Goal: Task Accomplishment & Management: Manage account settings

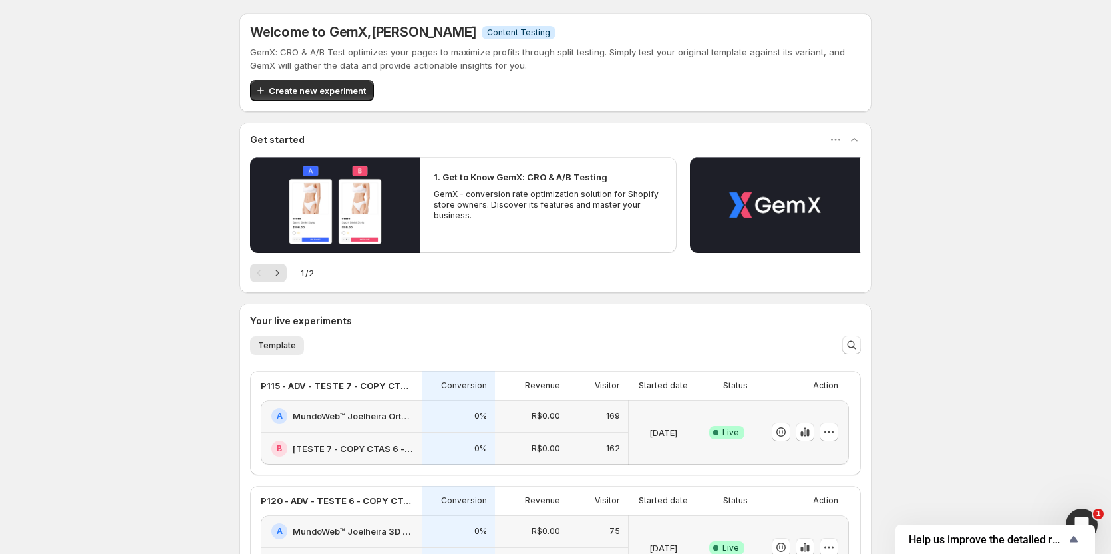
click at [546, 536] on p "R$0.00" at bounding box center [546, 531] width 29 height 11
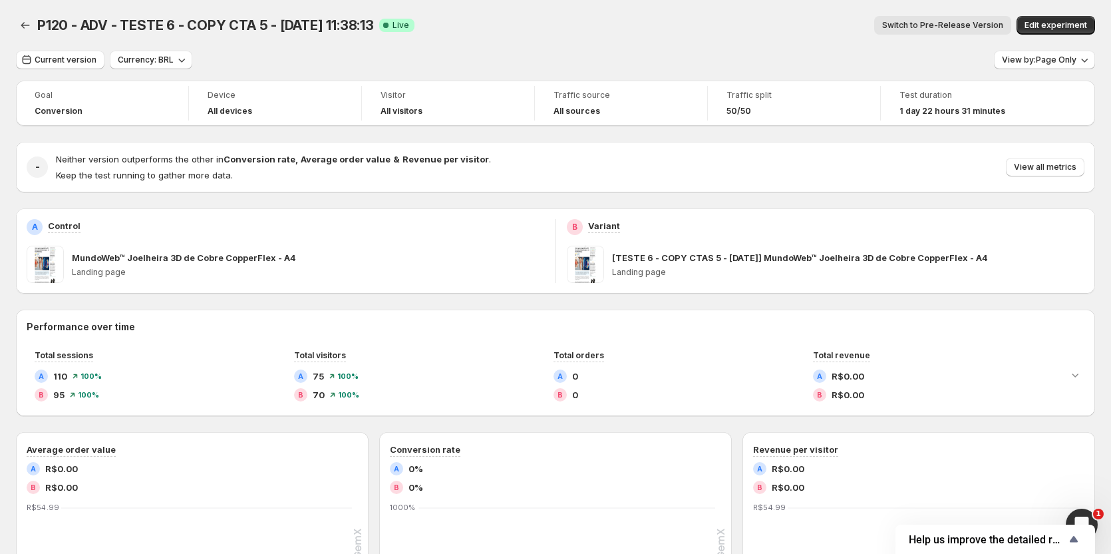
click at [937, 21] on span "Switch to Pre-Release Version" at bounding box center [942, 25] width 121 height 11
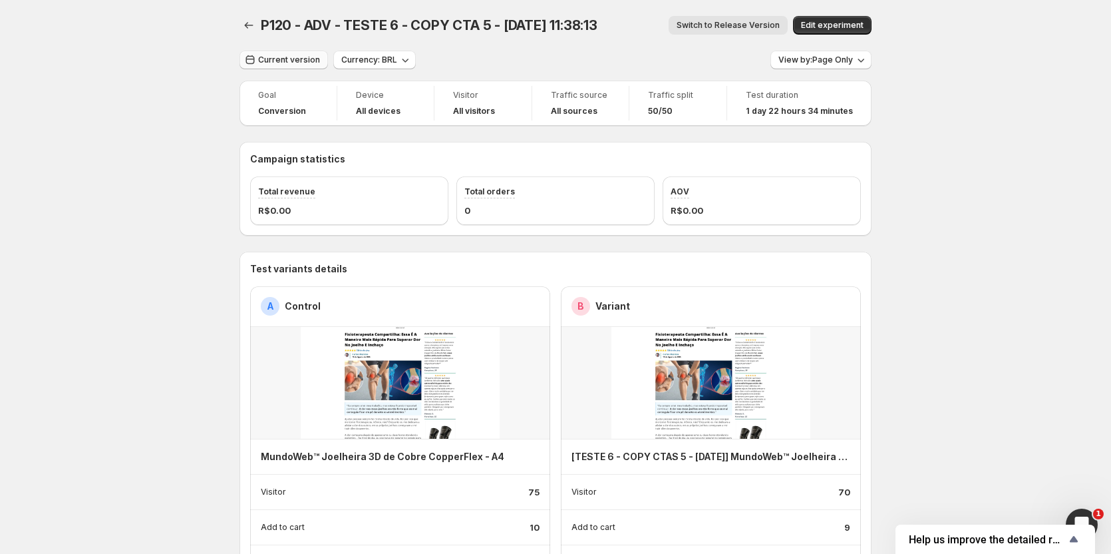
click at [277, 63] on span "Current version" at bounding box center [289, 60] width 62 height 11
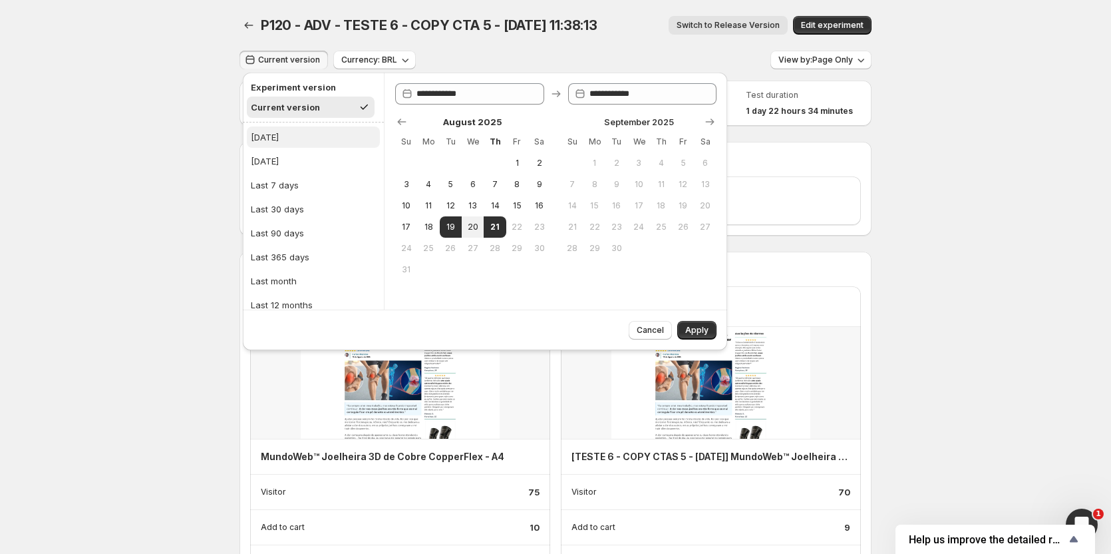
click at [273, 138] on div "[DATE]" at bounding box center [265, 136] width 28 height 13
type input "**********"
click at [689, 327] on span "Apply" at bounding box center [696, 330] width 23 height 11
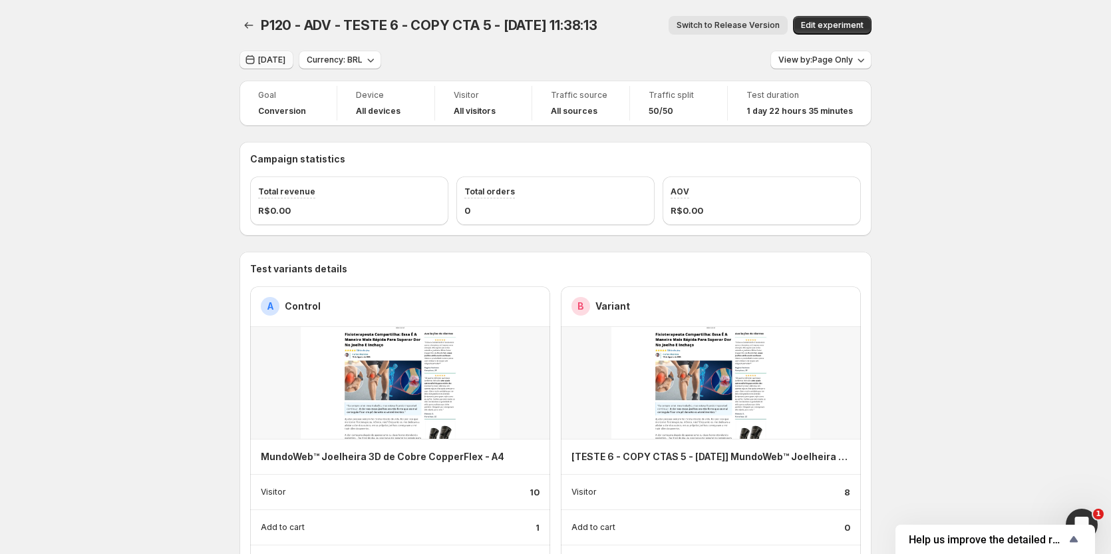
click at [269, 57] on span "[DATE]" at bounding box center [271, 60] width 27 height 11
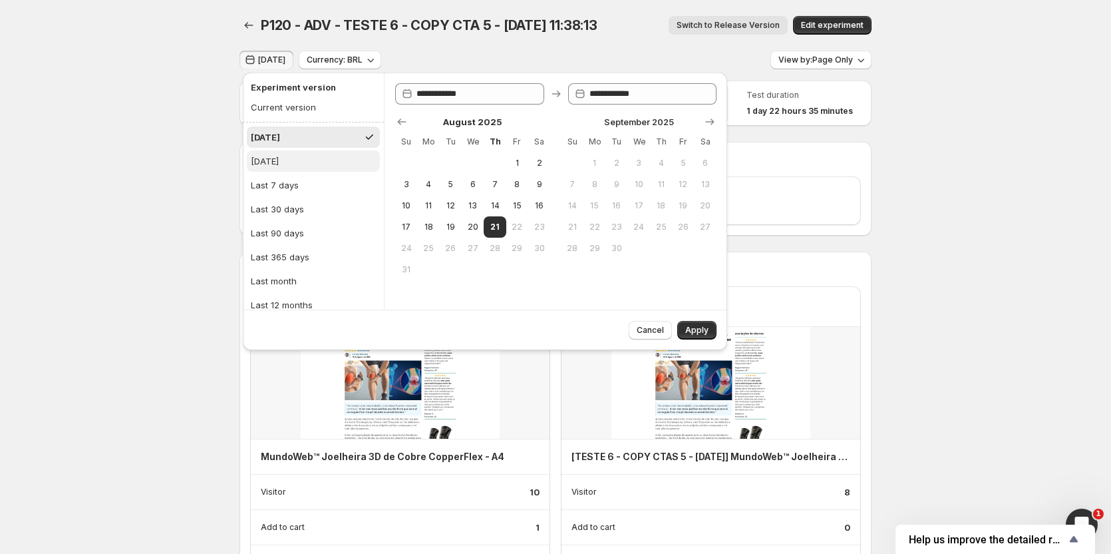
click at [276, 164] on div "[DATE]" at bounding box center [265, 160] width 28 height 13
type input "**********"
click at [686, 329] on span "Apply" at bounding box center [696, 330] width 23 height 11
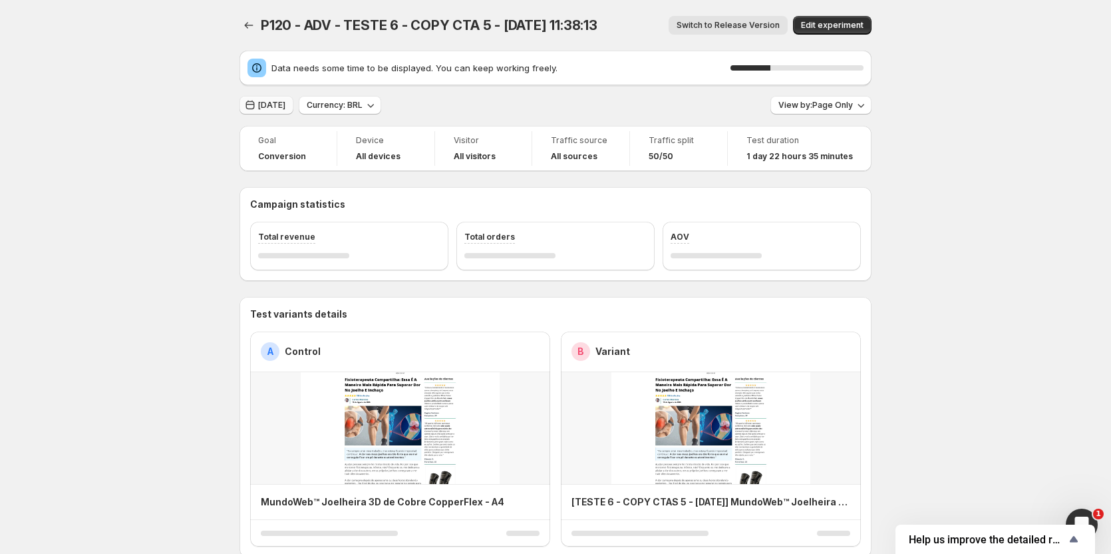
click at [289, 100] on button "[DATE]" at bounding box center [267, 105] width 54 height 19
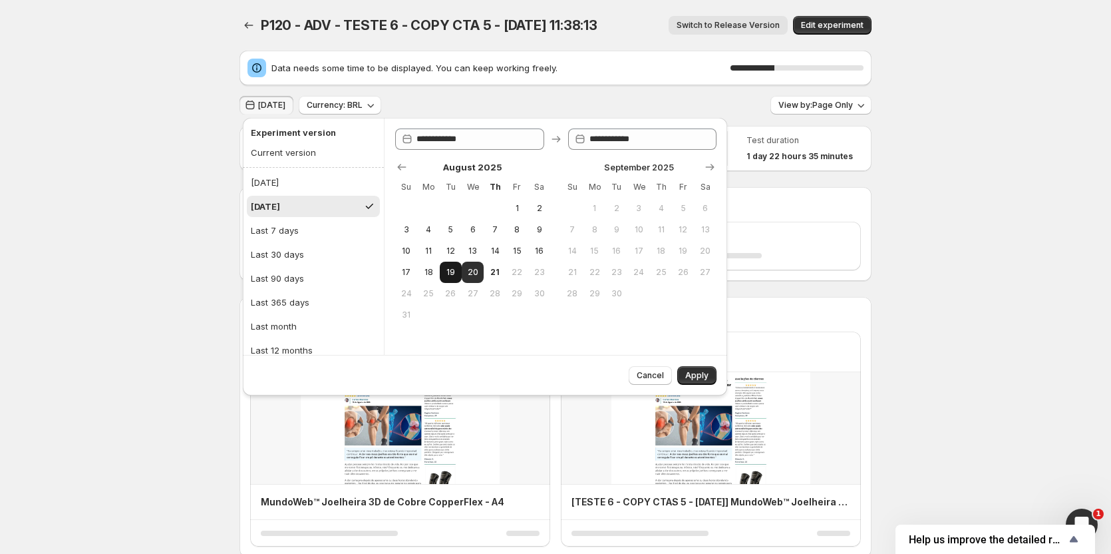
click at [453, 269] on span "19" at bounding box center [450, 272] width 11 height 11
type input "**********"
click at [468, 273] on span "20" at bounding box center [472, 272] width 11 height 11
type input "**********"
click at [703, 384] on button "Apply" at bounding box center [696, 375] width 39 height 19
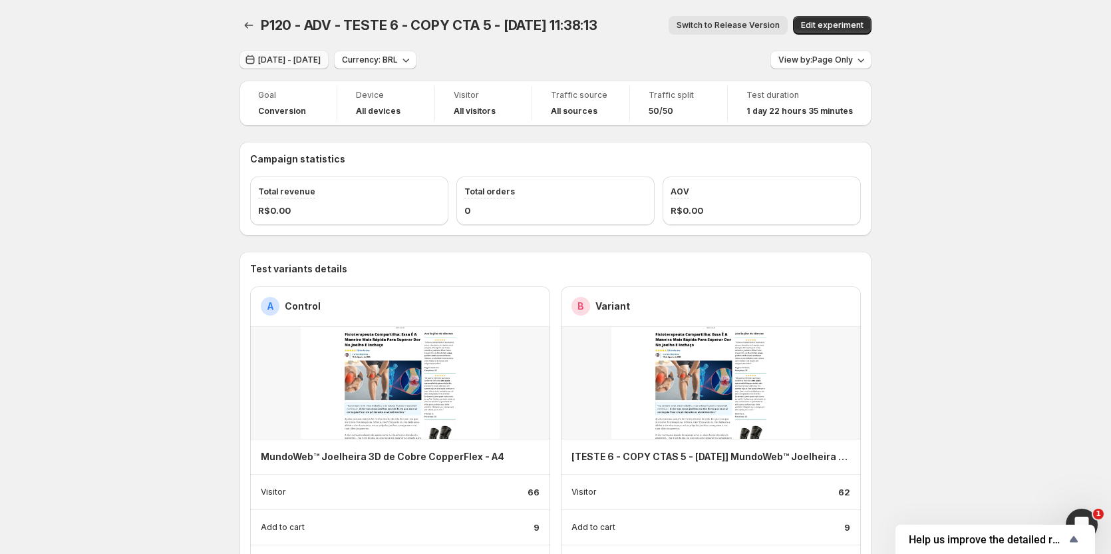
click at [278, 51] on button "[DATE] - [DATE]" at bounding box center [284, 60] width 89 height 19
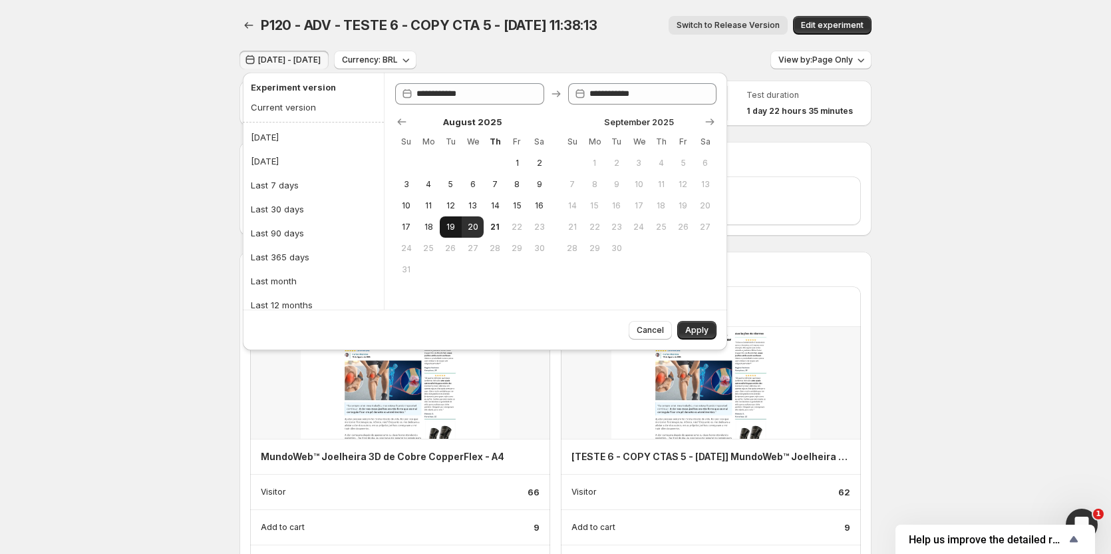
click at [441, 222] on button "19" at bounding box center [451, 226] width 22 height 21
type input "**********"
click at [685, 323] on button "Apply" at bounding box center [696, 330] width 39 height 19
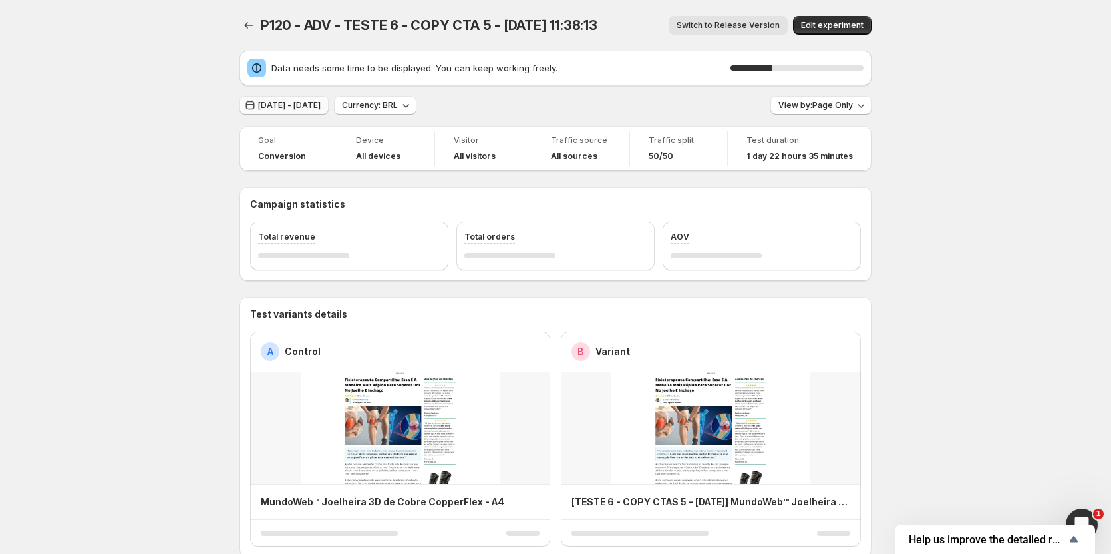
drag, startPoint x: 275, startPoint y: 88, endPoint x: 277, endPoint y: 98, distance: 10.3
click at [278, 98] on button "[DATE] - [DATE]" at bounding box center [284, 105] width 89 height 19
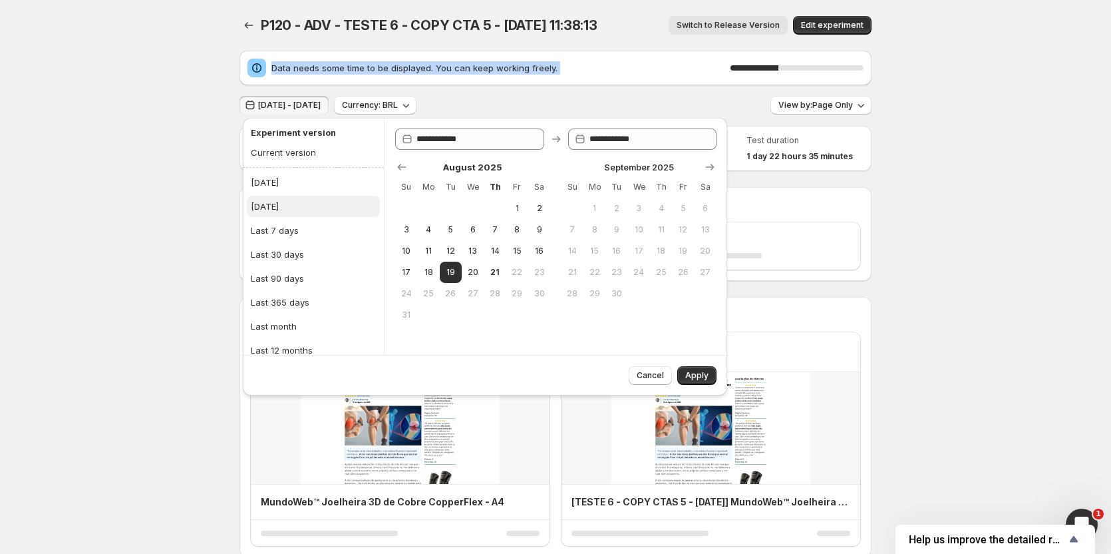
click at [286, 214] on button "[DATE]" at bounding box center [313, 206] width 133 height 21
type input "**********"
click at [690, 375] on span "Apply" at bounding box center [696, 375] width 23 height 11
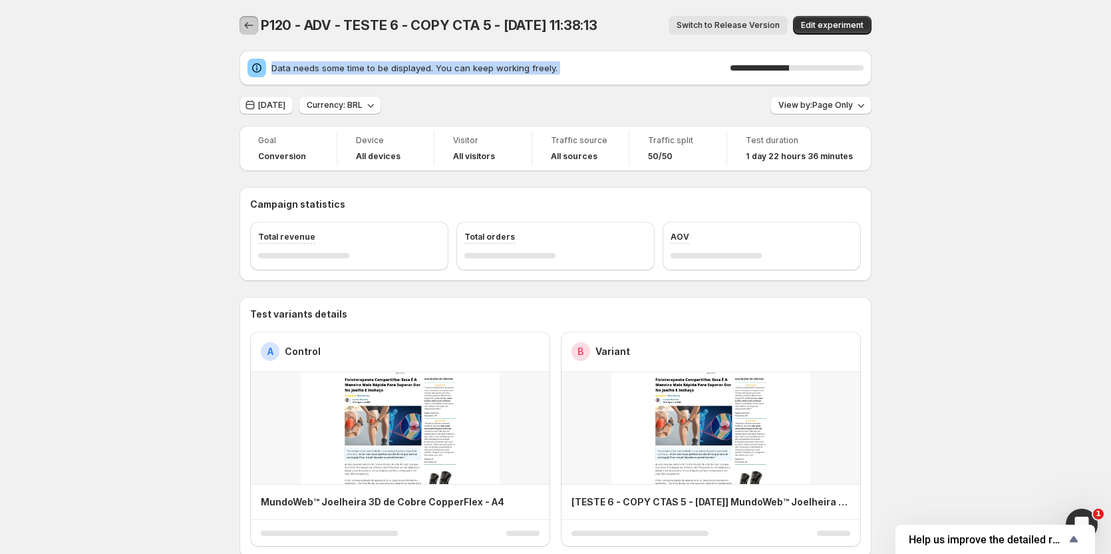
click at [249, 27] on icon "Back" at bounding box center [249, 25] width 9 height 7
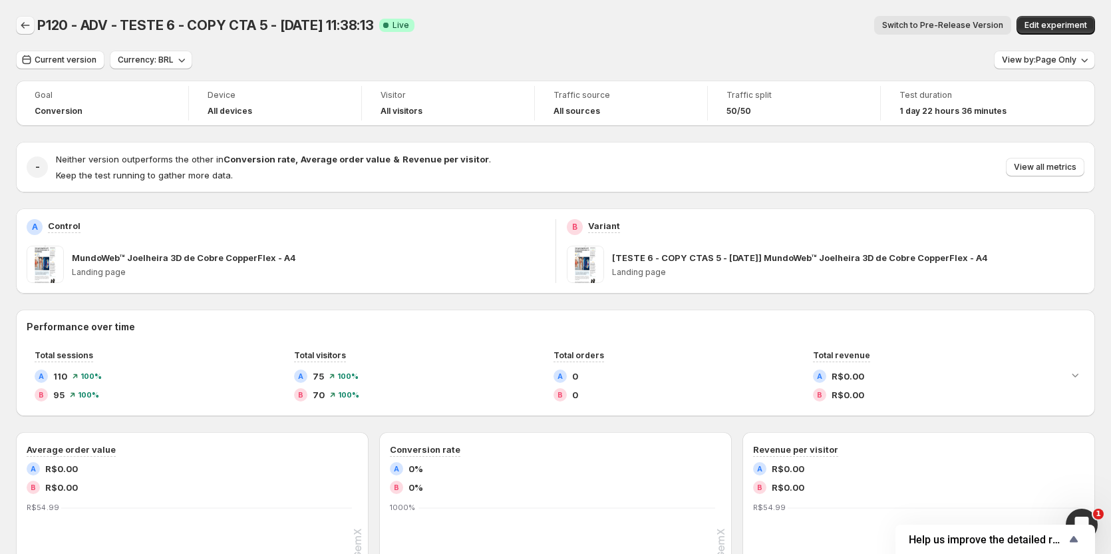
click at [23, 22] on icon "Back" at bounding box center [25, 25] width 13 height 13
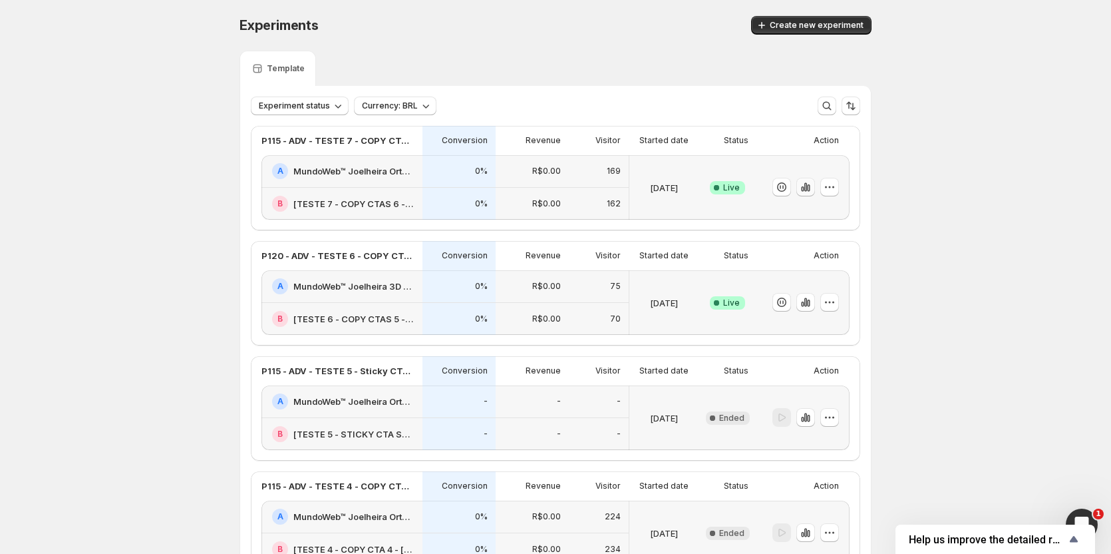
click at [809, 185] on icon "button" at bounding box center [805, 186] width 13 height 13
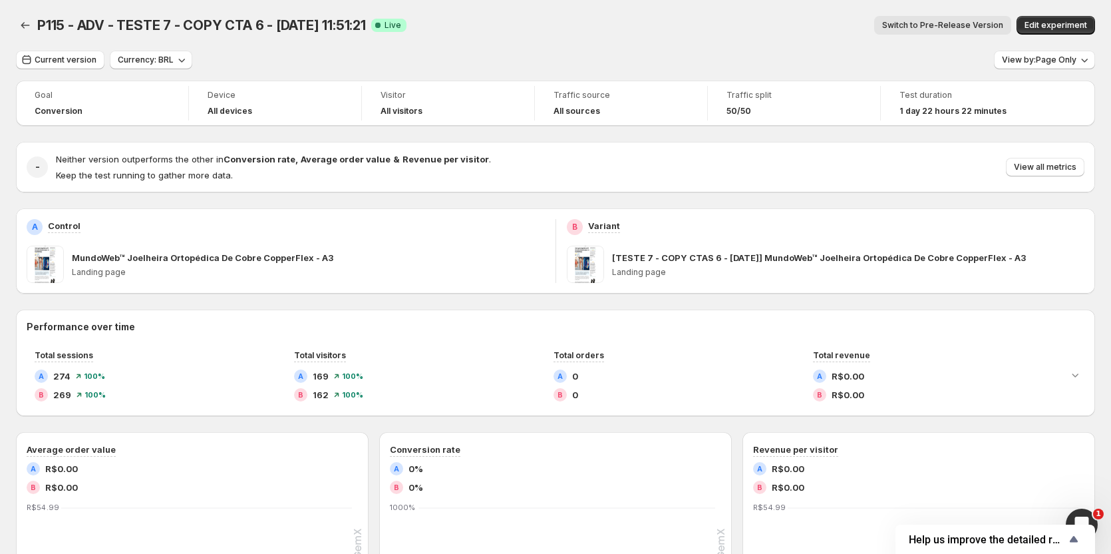
click at [944, 23] on span "Switch to Pre-Release Version" at bounding box center [942, 25] width 121 height 11
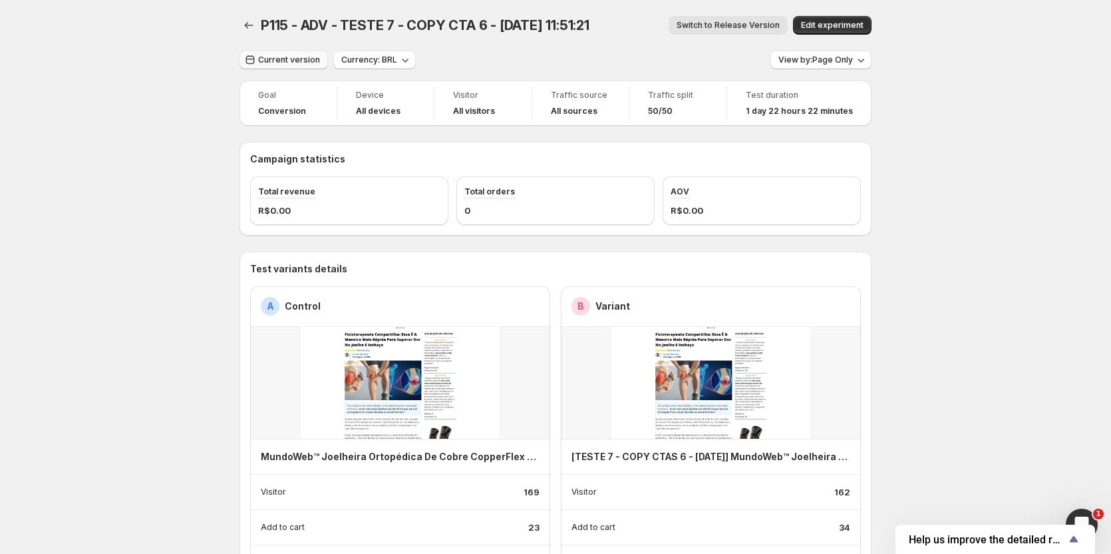
click at [297, 57] on span "Current version" at bounding box center [289, 60] width 62 height 11
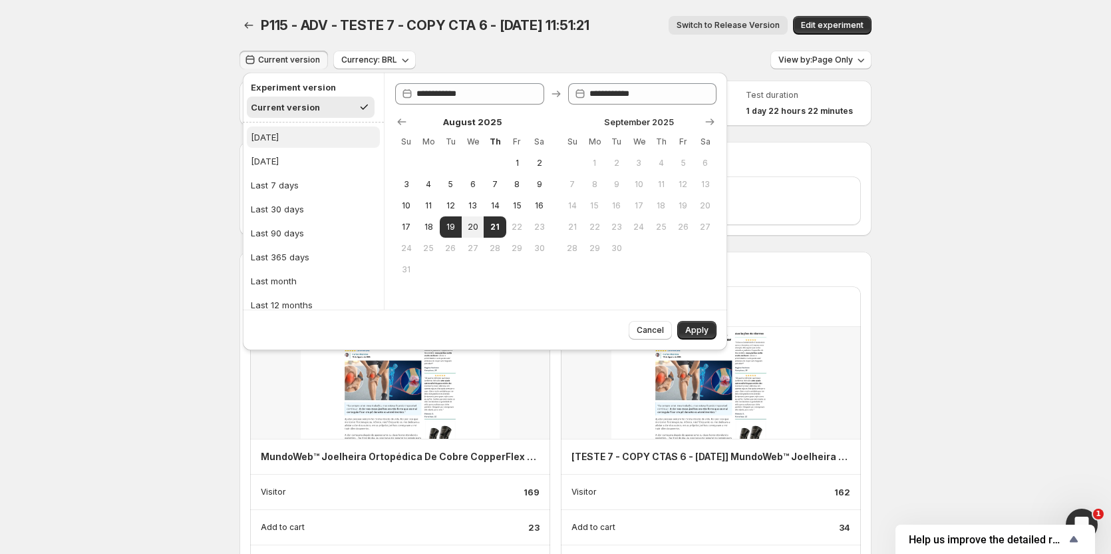
drag, startPoint x: 295, startPoint y: 128, endPoint x: 336, endPoint y: 164, distance: 55.1
click at [294, 128] on button "[DATE]" at bounding box center [313, 136] width 133 height 21
type input "**********"
click at [697, 333] on span "Apply" at bounding box center [696, 330] width 23 height 11
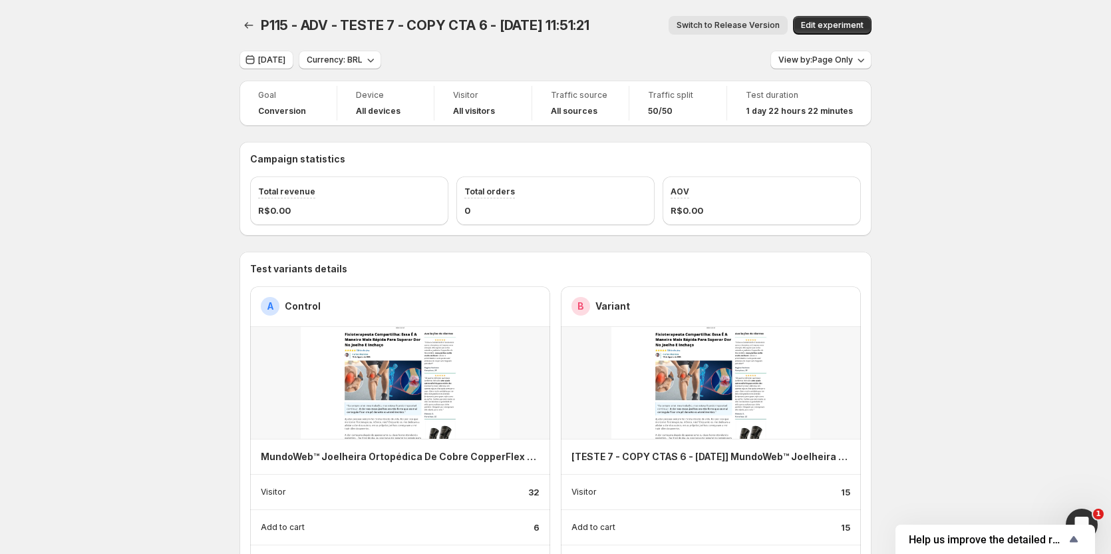
click at [261, 43] on div "P115 - ADV - TESTE 7 - COPY CTA 6 - [DATE] 11:51:21. This page is ready P115 - …" at bounding box center [556, 25] width 632 height 51
click at [265, 55] on button "[DATE]" at bounding box center [267, 60] width 54 height 19
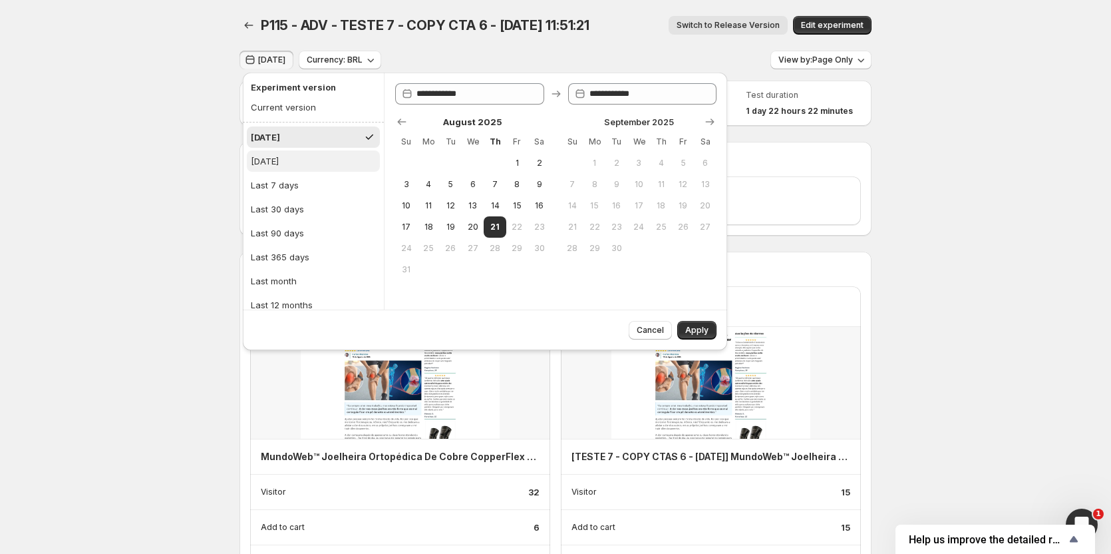
click at [279, 161] on div "[DATE]" at bounding box center [265, 160] width 28 height 13
type input "**********"
click at [711, 332] on button "Apply" at bounding box center [696, 330] width 39 height 19
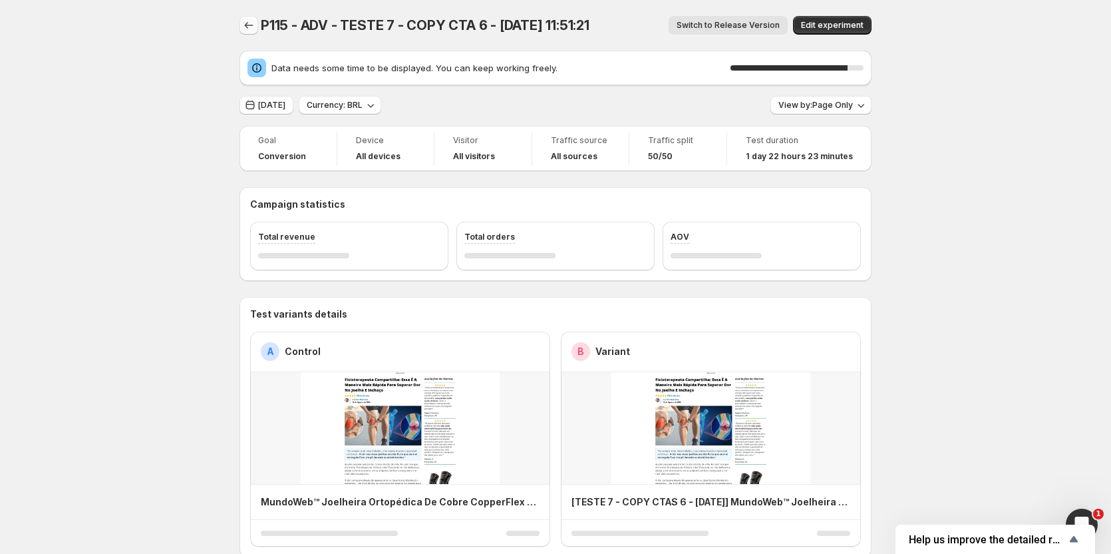
click at [253, 27] on icon "Back" at bounding box center [248, 25] width 13 height 13
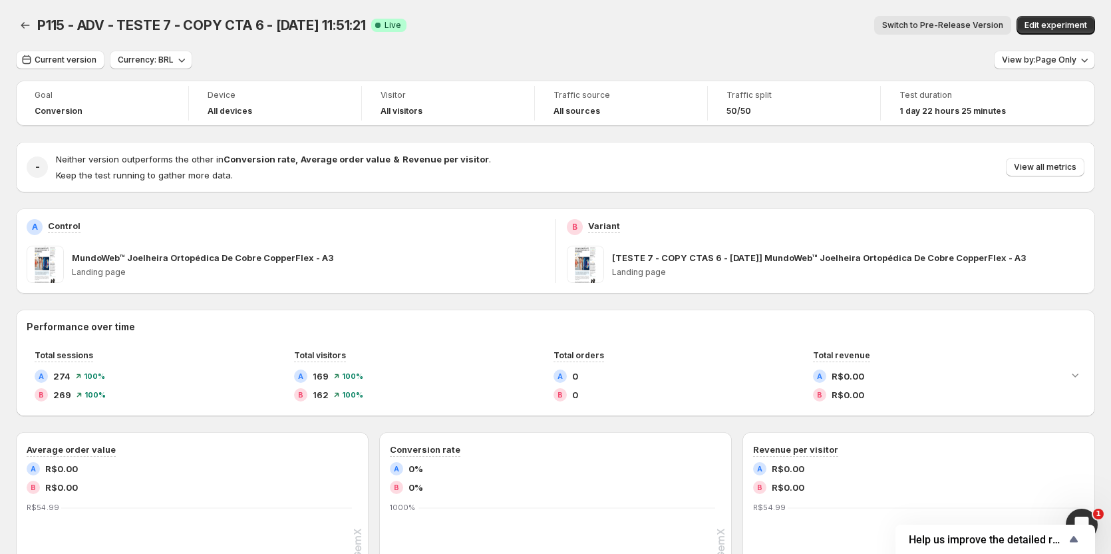
click at [975, 24] on span "Switch to Pre-Release Version" at bounding box center [942, 25] width 121 height 11
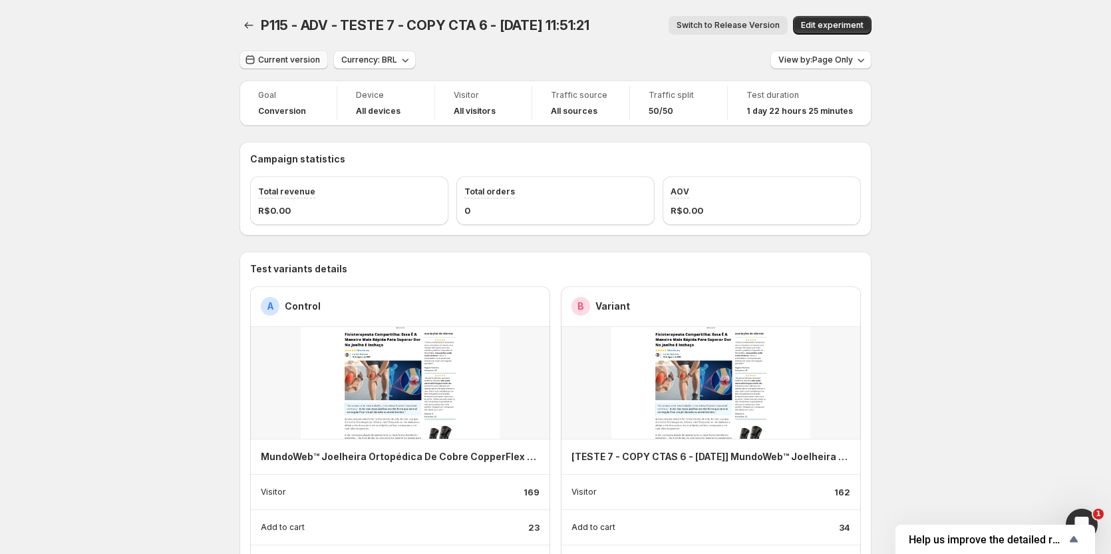
click at [287, 63] on span "Current version" at bounding box center [289, 60] width 62 height 11
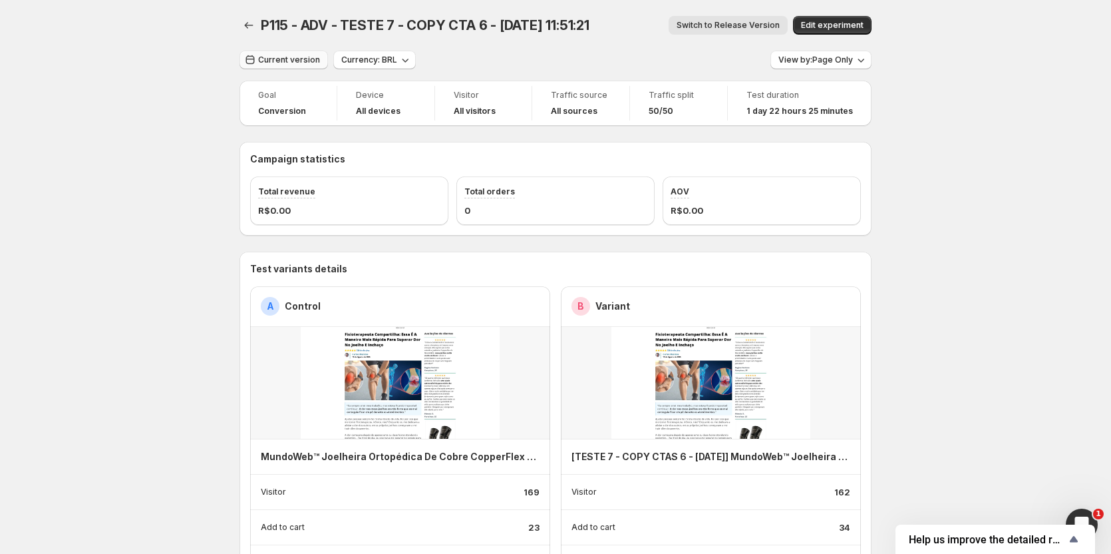
click at [275, 55] on button "Current version" at bounding box center [284, 60] width 88 height 19
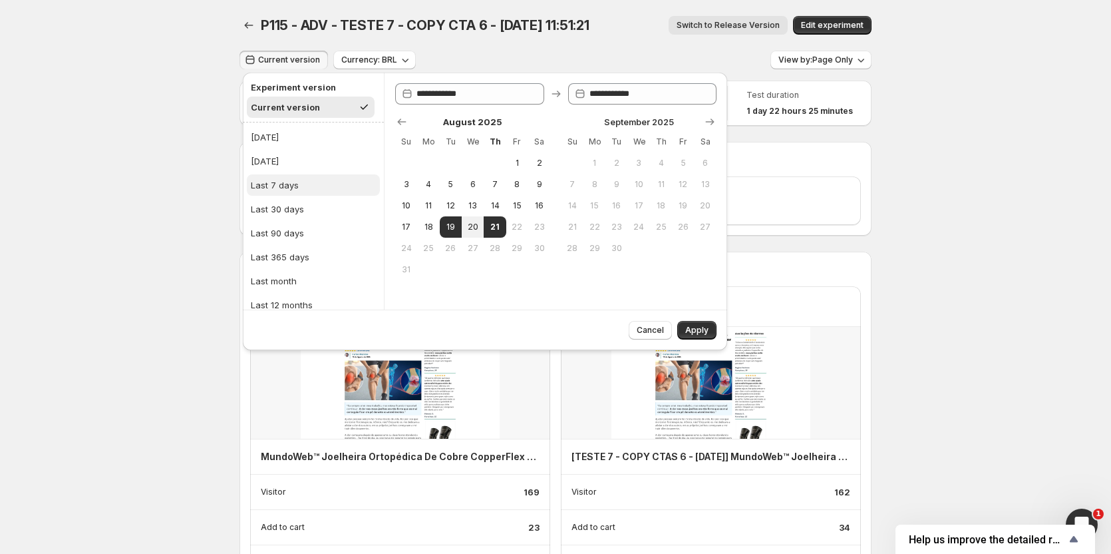
click at [293, 186] on div "Last 7 days" at bounding box center [275, 184] width 48 height 13
type input "**********"
click at [683, 331] on button "Apply" at bounding box center [696, 330] width 39 height 19
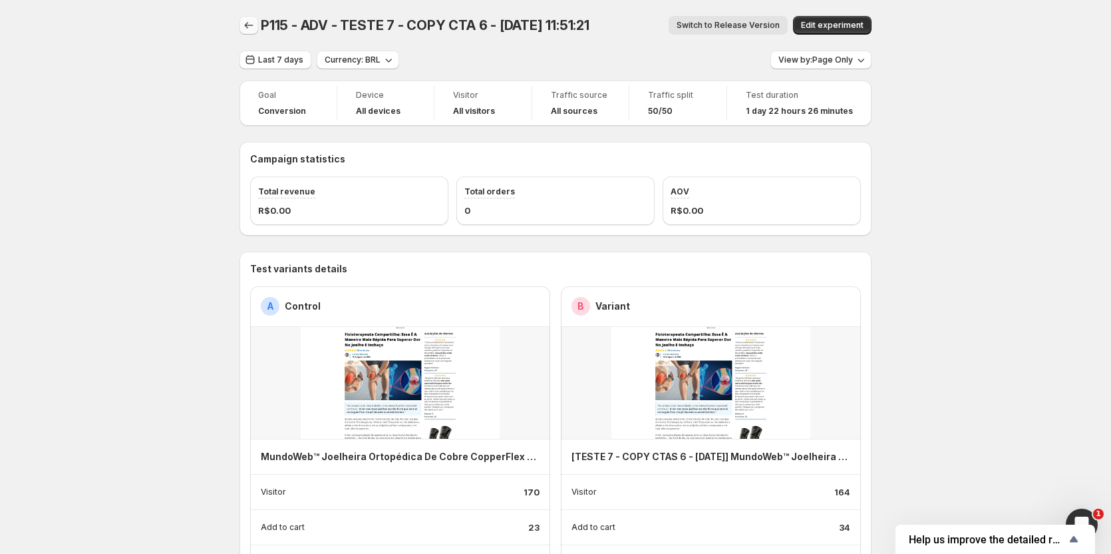
click at [246, 26] on icon "Back" at bounding box center [248, 25] width 13 height 13
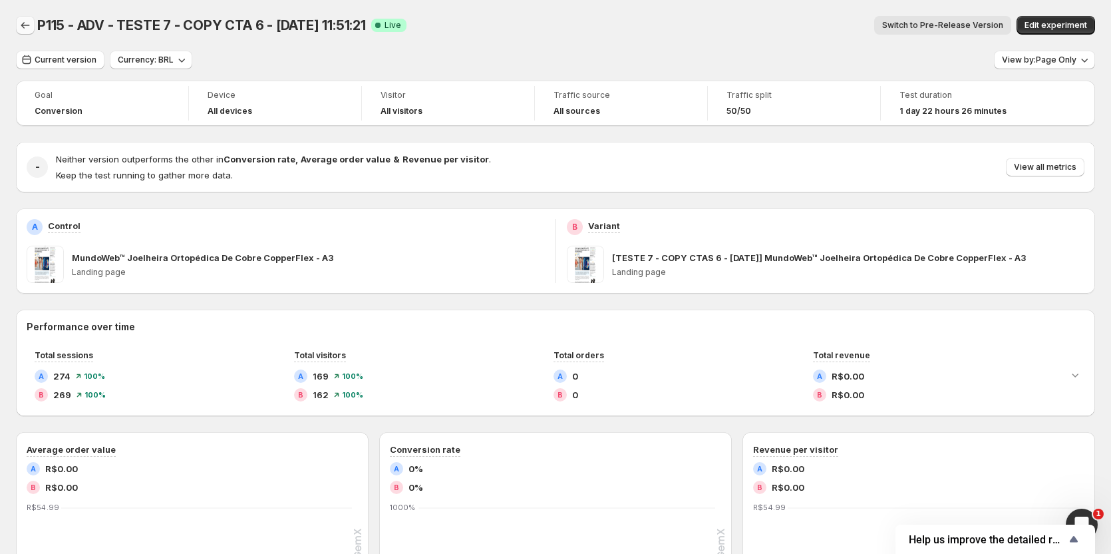
click at [20, 31] on icon "Back" at bounding box center [25, 25] width 13 height 13
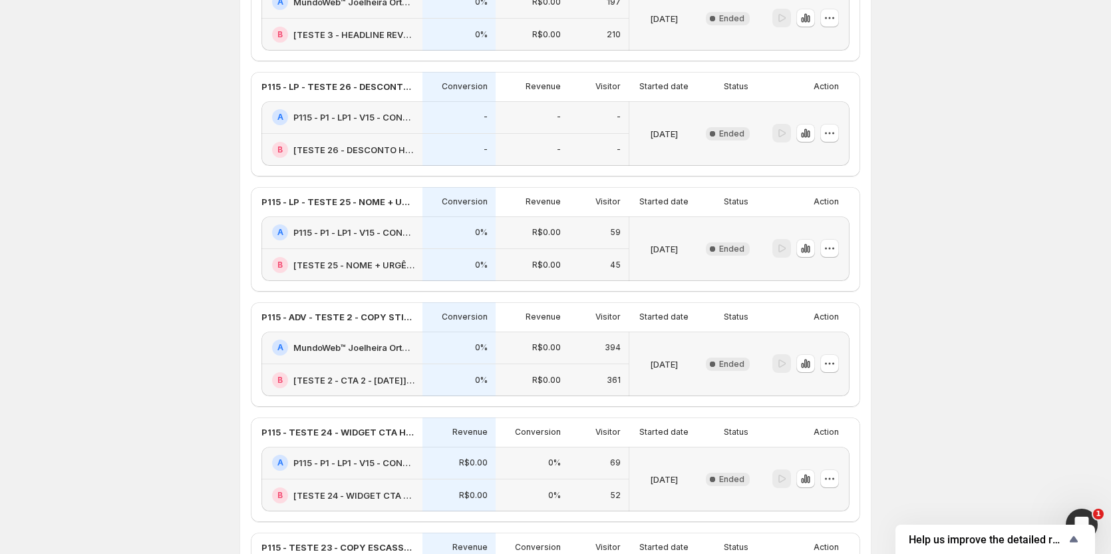
scroll to position [998, 0]
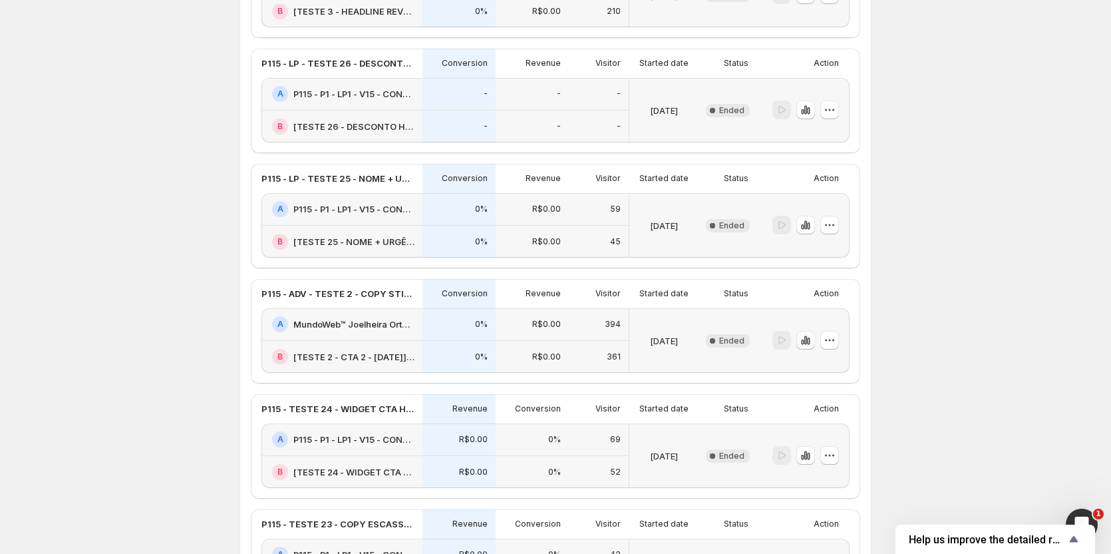
click at [806, 339] on icon "button" at bounding box center [805, 339] width 13 height 13
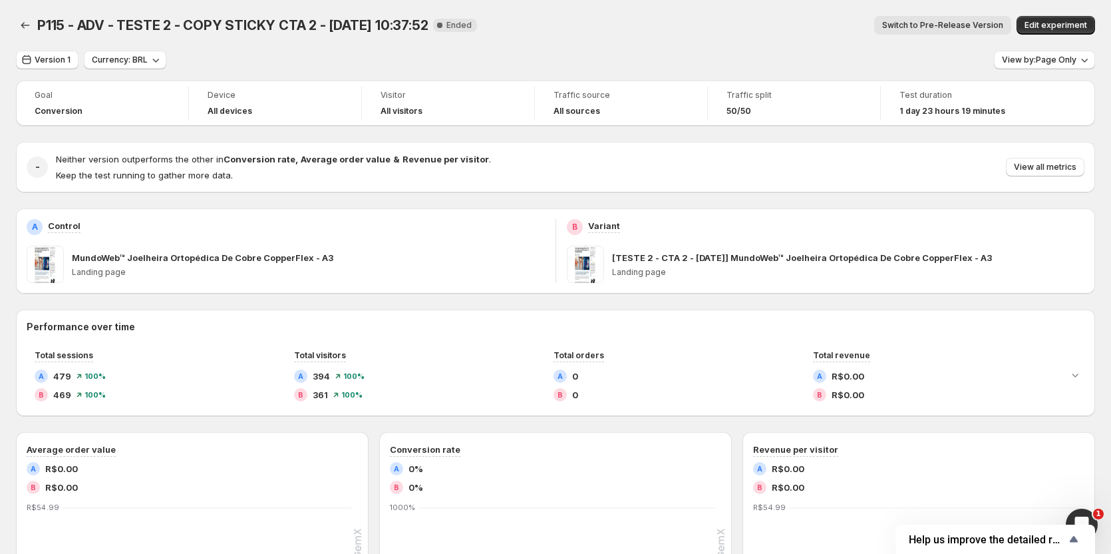
click at [916, 26] on span "Switch to Pre-Release Version" at bounding box center [942, 25] width 121 height 11
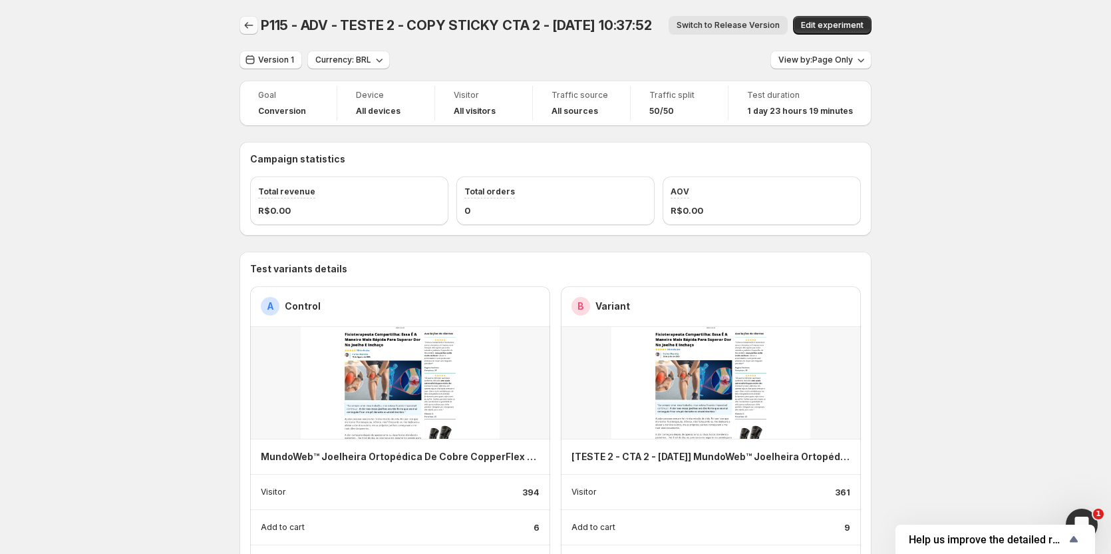
click at [252, 21] on icon "Back" at bounding box center [248, 25] width 13 height 13
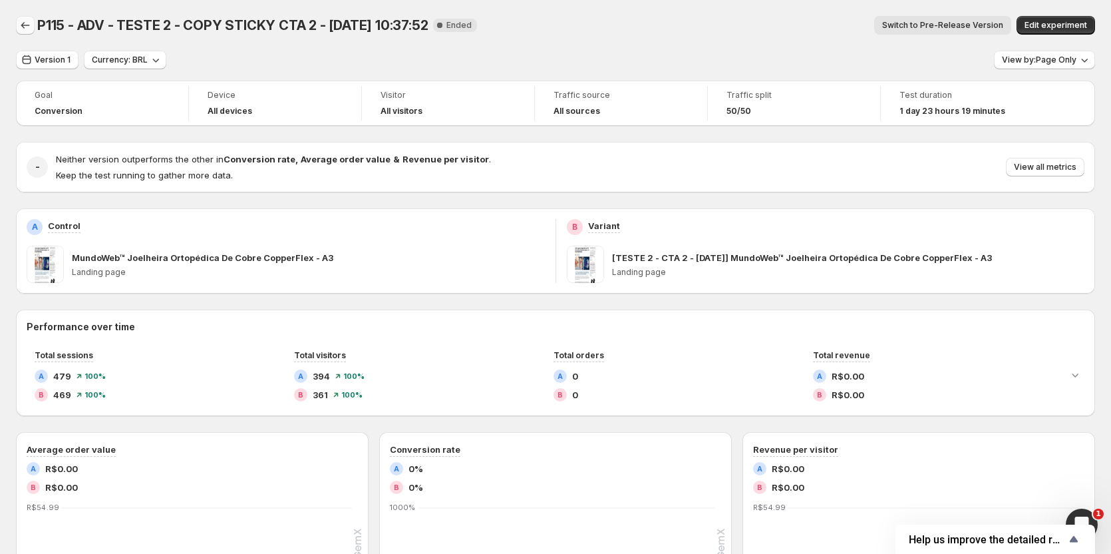
click at [16, 23] on div "P115 - ADV - TESTE 2 - COPY STICKY CTA 2 - Jul 19, 10:37:52. This page is ready…" at bounding box center [555, 507] width 1111 height 1015
click at [23, 24] on icon "Back" at bounding box center [25, 25] width 13 height 13
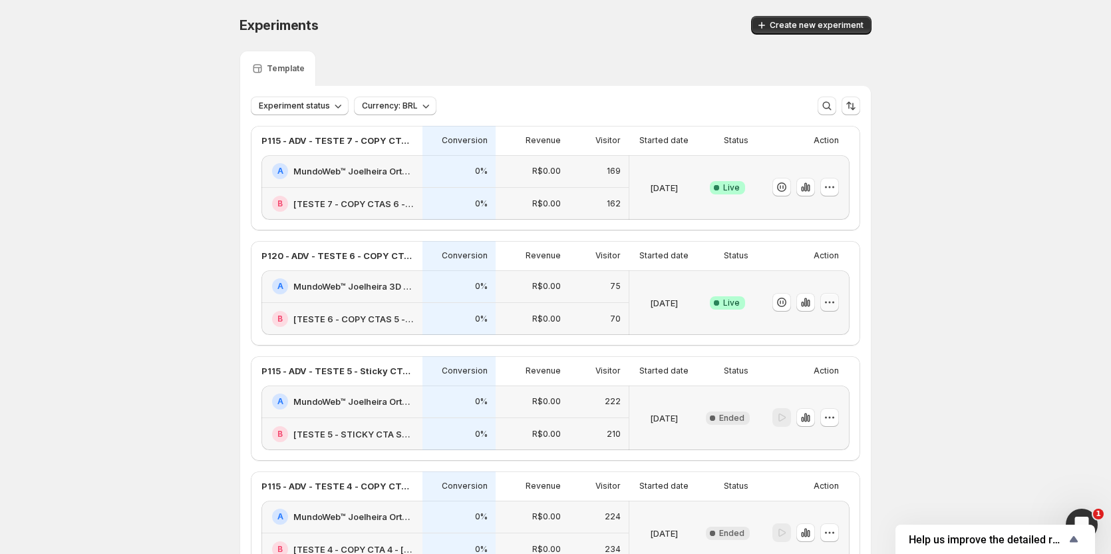
click at [832, 305] on icon "button" at bounding box center [829, 301] width 13 height 13
click at [803, 375] on span "End experiment" at bounding box center [808, 375] width 65 height 11
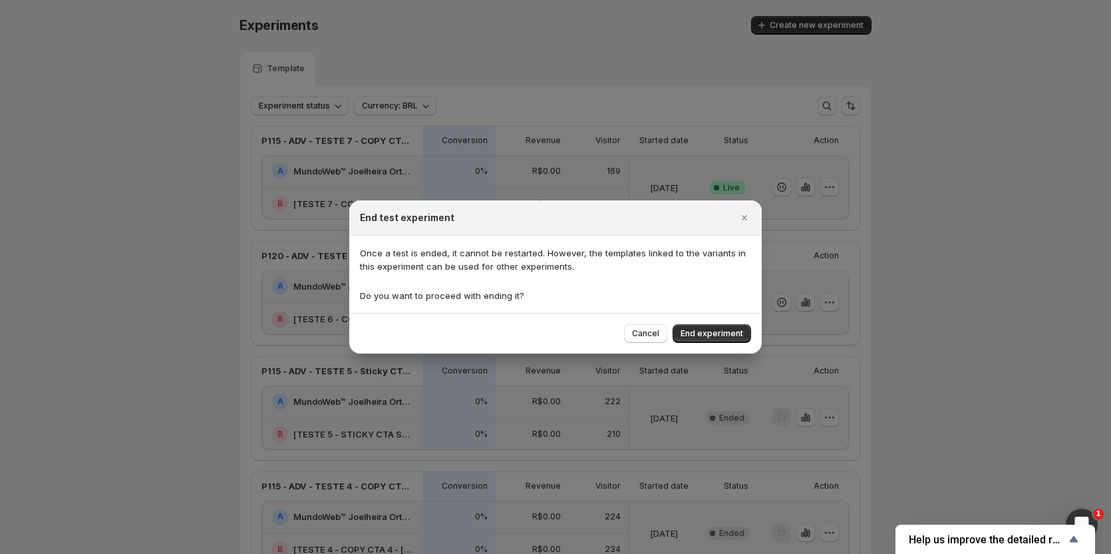
click at [717, 334] on span "End experiment" at bounding box center [712, 333] width 63 height 11
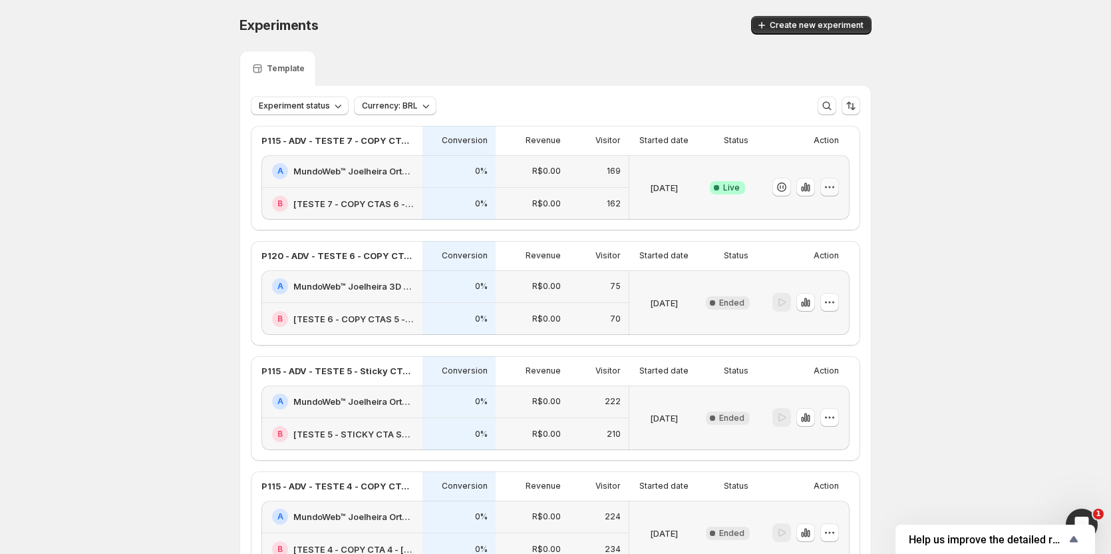
click at [836, 188] on icon "button" at bounding box center [829, 186] width 13 height 13
click at [814, 257] on span "End experiment" at bounding box center [808, 260] width 65 height 11
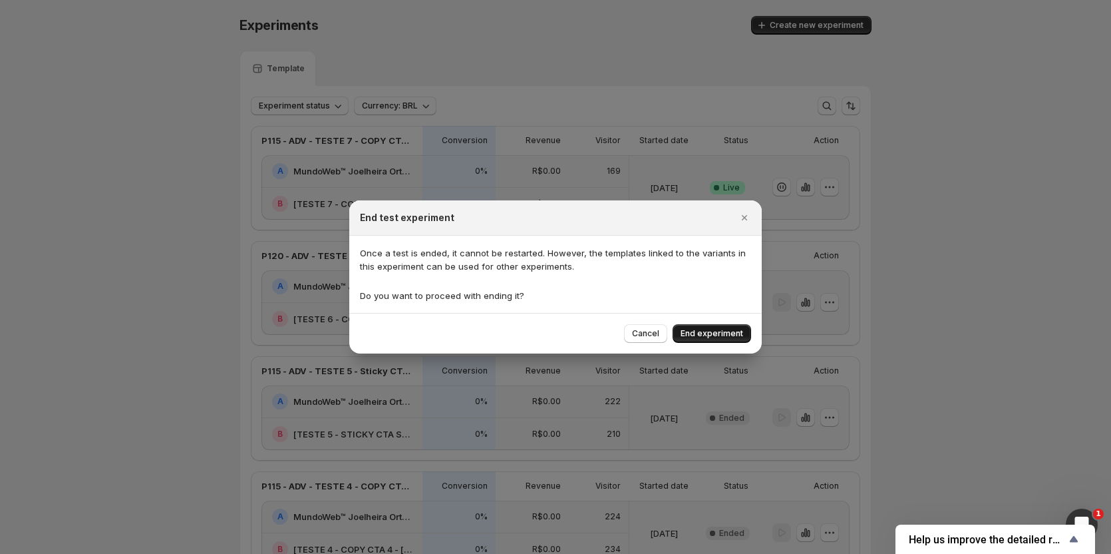
click at [719, 335] on span "End experiment" at bounding box center [712, 333] width 63 height 11
